Goal: Communication & Community: Participate in discussion

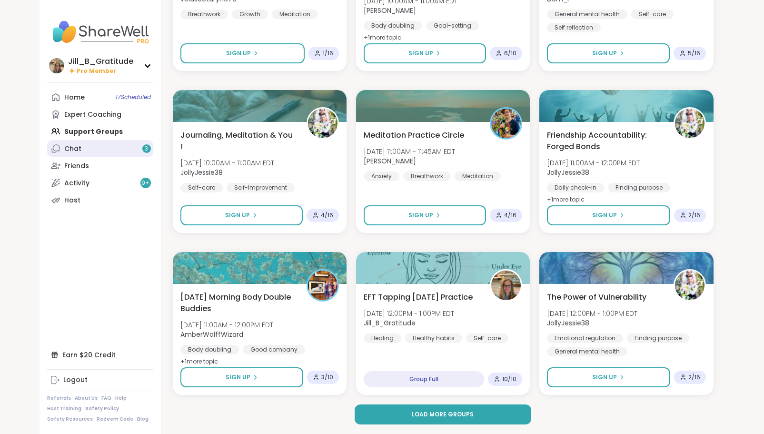
click at [117, 146] on link "Chat 3" at bounding box center [100, 148] width 106 height 17
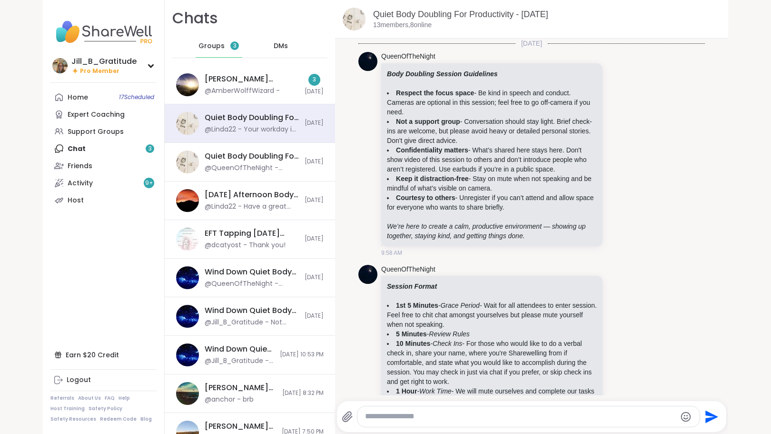
scroll to position [4096, 0]
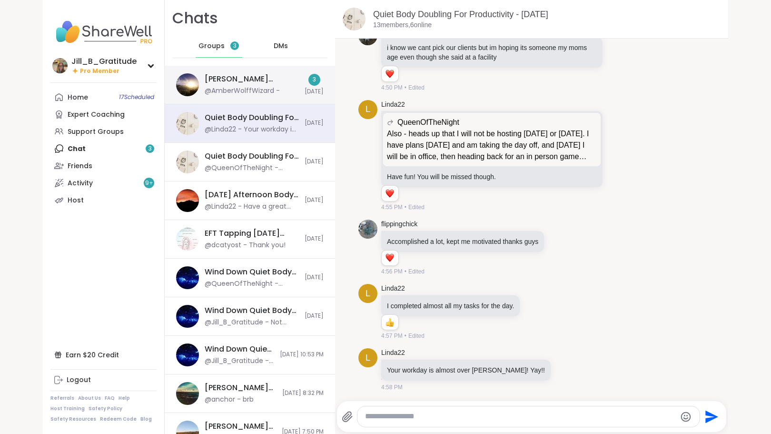
click at [232, 87] on div "@AmberWolffWizard -" at bounding box center [242, 91] width 75 height 10
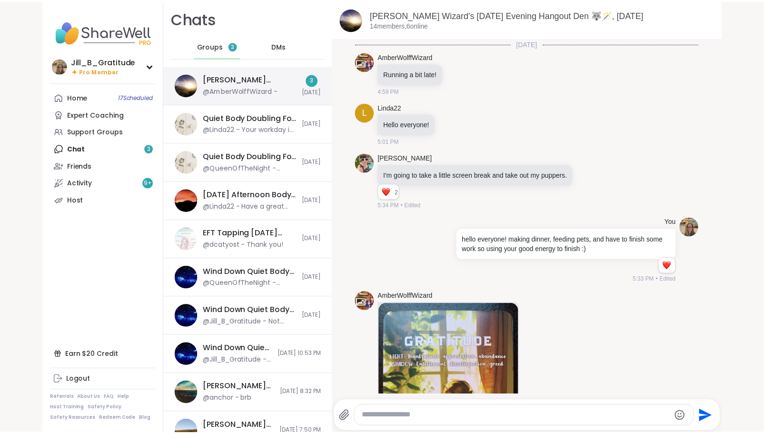
scroll to position [2099, 0]
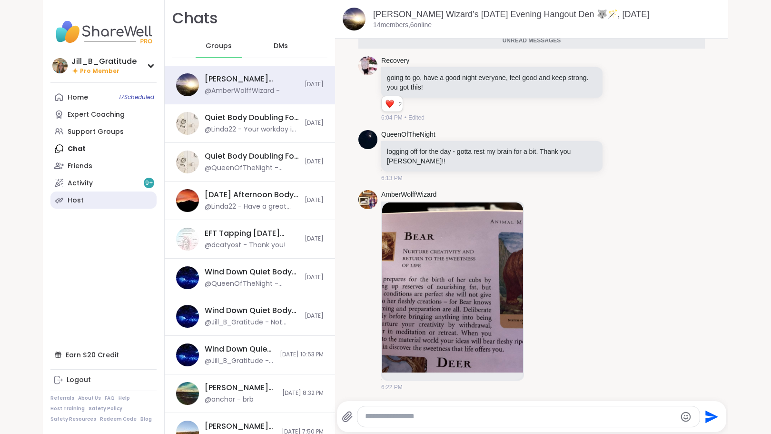
click at [114, 195] on link "Host" at bounding box center [103, 199] width 106 height 17
